Goal: Task Accomplishment & Management: Manage account settings

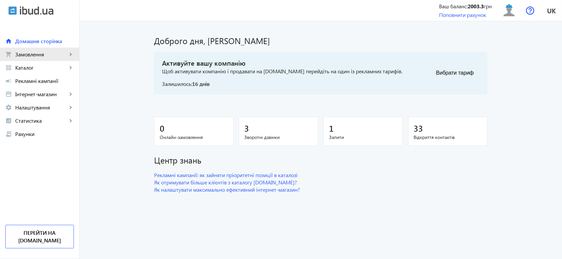
click at [50, 58] on link "shopping_cart Замовлення keyboard_arrow_right" at bounding box center [39, 54] width 79 height 13
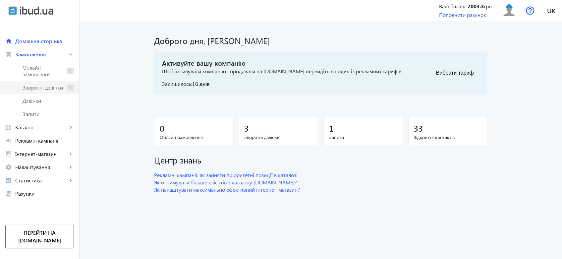
click at [52, 88] on span "Зворотні дзвінки" at bounding box center [43, 87] width 41 height 7
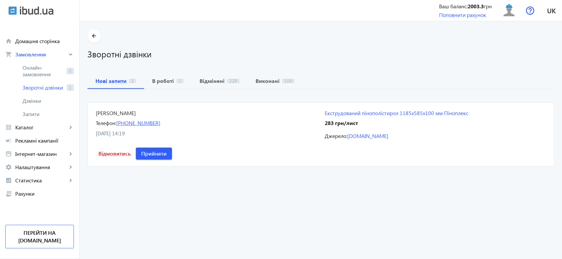
drag, startPoint x: 168, startPoint y: 123, endPoint x: 125, endPoint y: 125, distance: 43.2
click at [125, 125] on div "Телефон: [PHONE_NUMBER]" at bounding box center [206, 122] width 221 height 7
copy link "[PHONE_NUMBER]"
click at [141, 152] on span "Прийняти" at bounding box center [154, 153] width 26 height 7
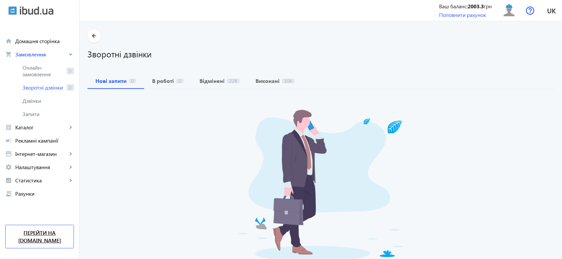
click at [25, 238] on link "Перейти на [DOMAIN_NAME]" at bounding box center [39, 237] width 69 height 24
click at [157, 83] on b "В роботі" at bounding box center [163, 80] width 22 height 5
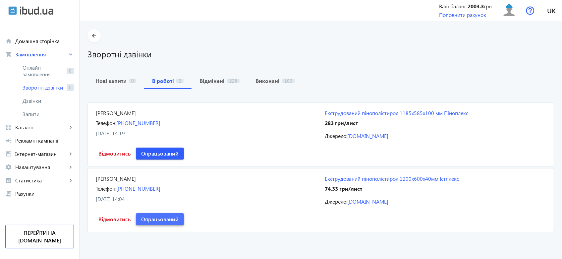
click at [169, 216] on span "Опрацьований" at bounding box center [159, 218] width 37 height 7
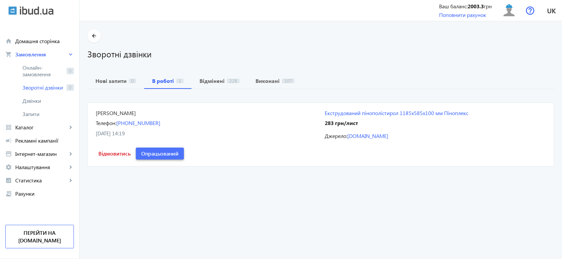
click at [167, 155] on span "Опрацьований" at bounding box center [159, 153] width 37 height 7
